Goal: Navigation & Orientation: Find specific page/section

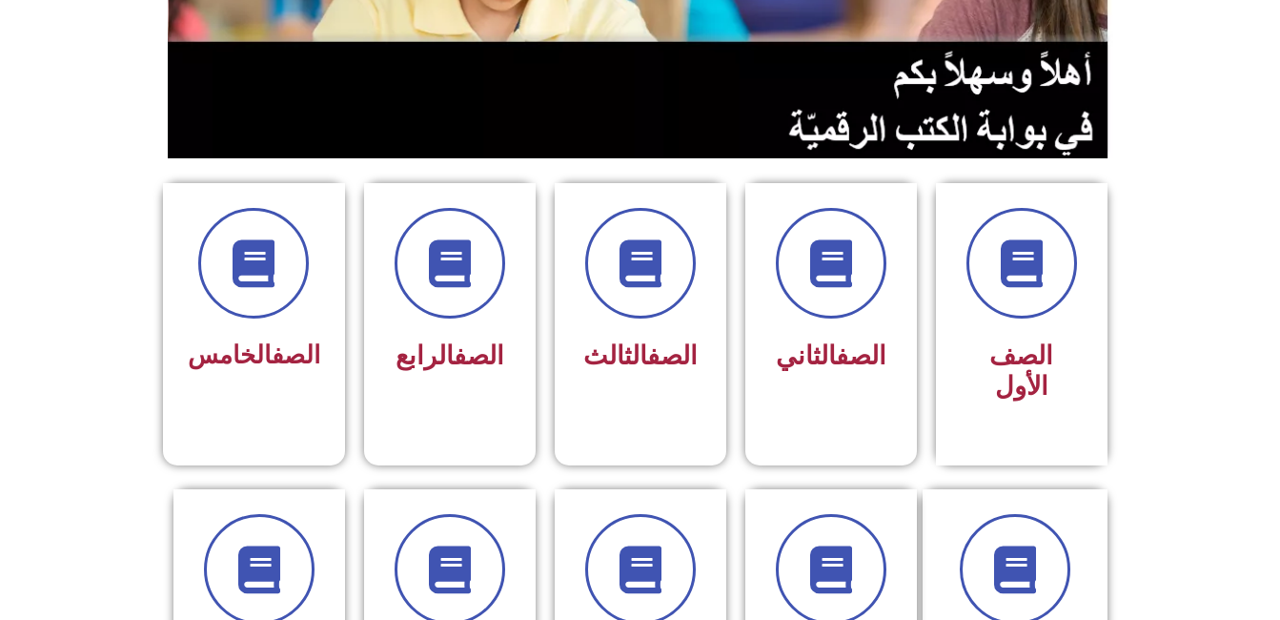
scroll to position [365, 0]
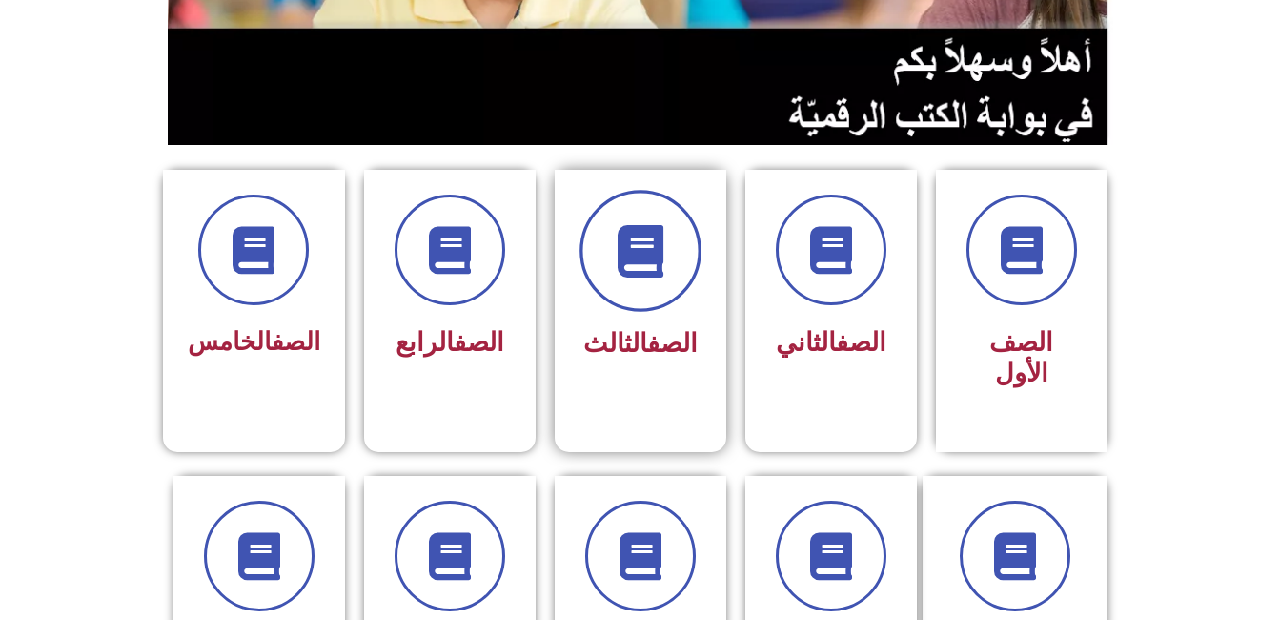
click at [639, 298] on span at bounding box center [641, 251] width 122 height 122
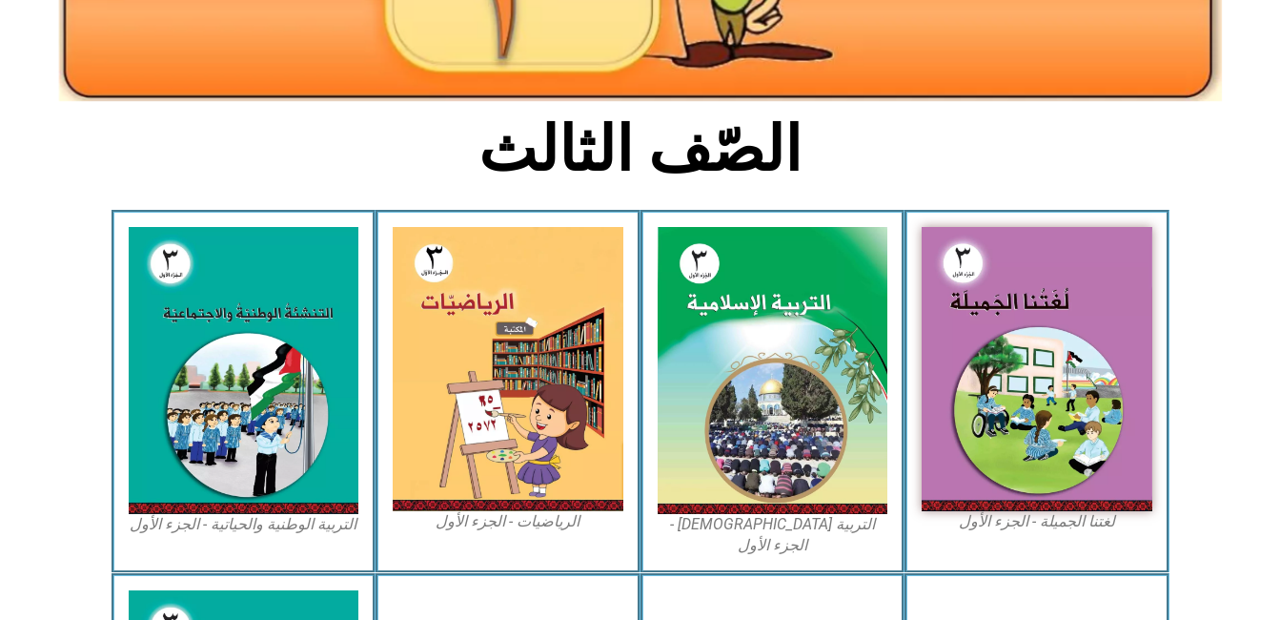
scroll to position [409, 0]
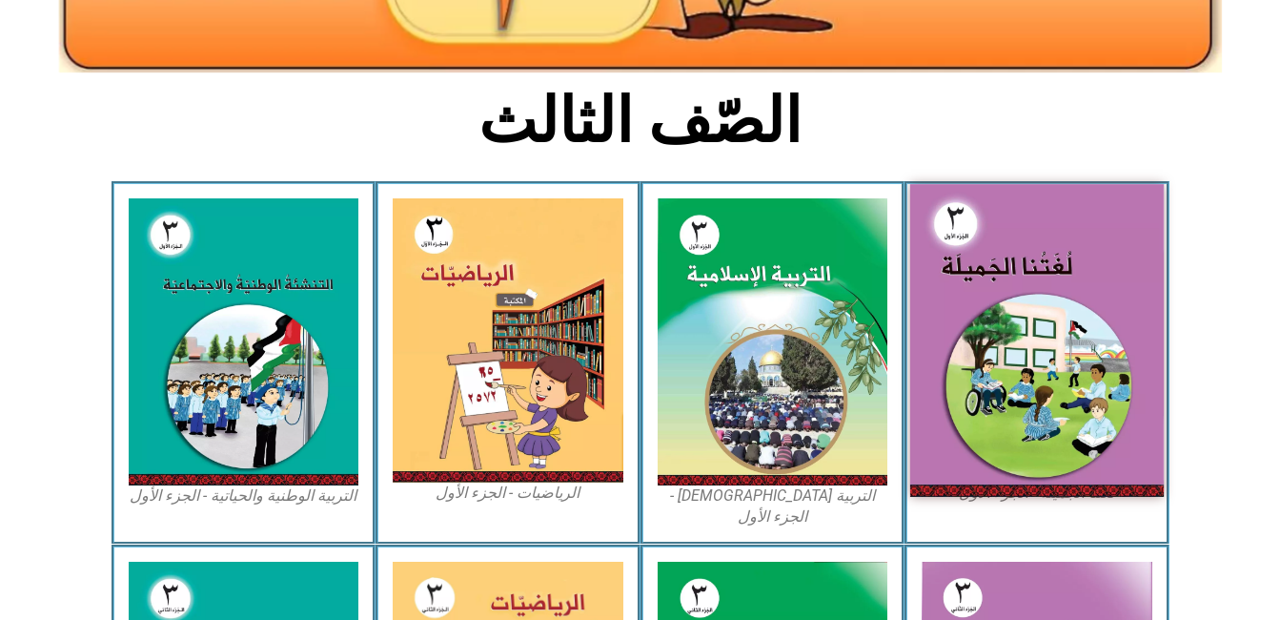
click at [1024, 337] on img at bounding box center [1037, 340] width 254 height 312
